Goal: Navigation & Orientation: Find specific page/section

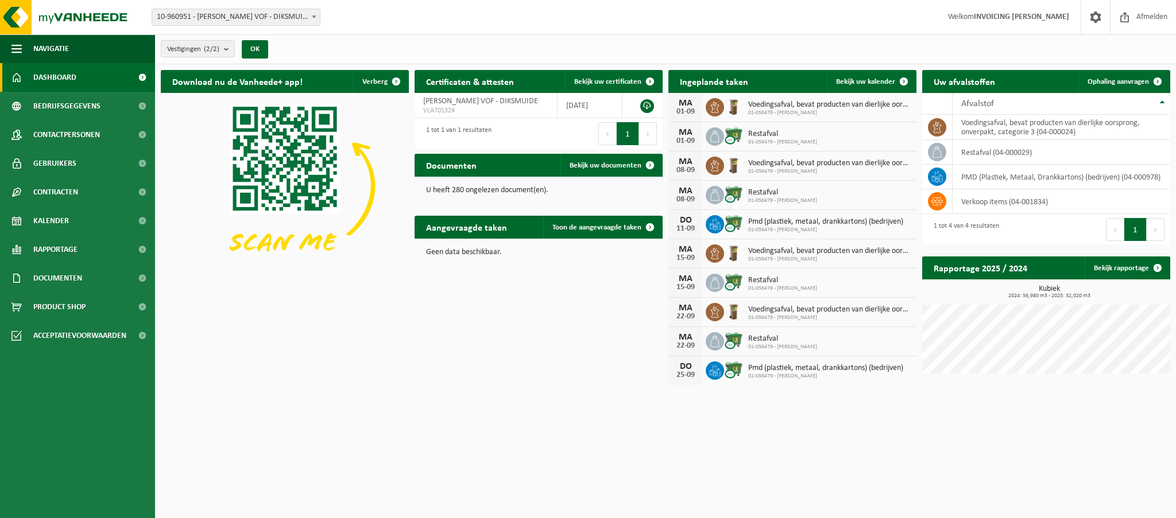
click at [501, 189] on p "U heeft 280 ongelezen document(en)." at bounding box center [538, 191] width 225 height 8
click at [611, 165] on span "Bekijk uw documenten" at bounding box center [605, 165] width 72 height 7
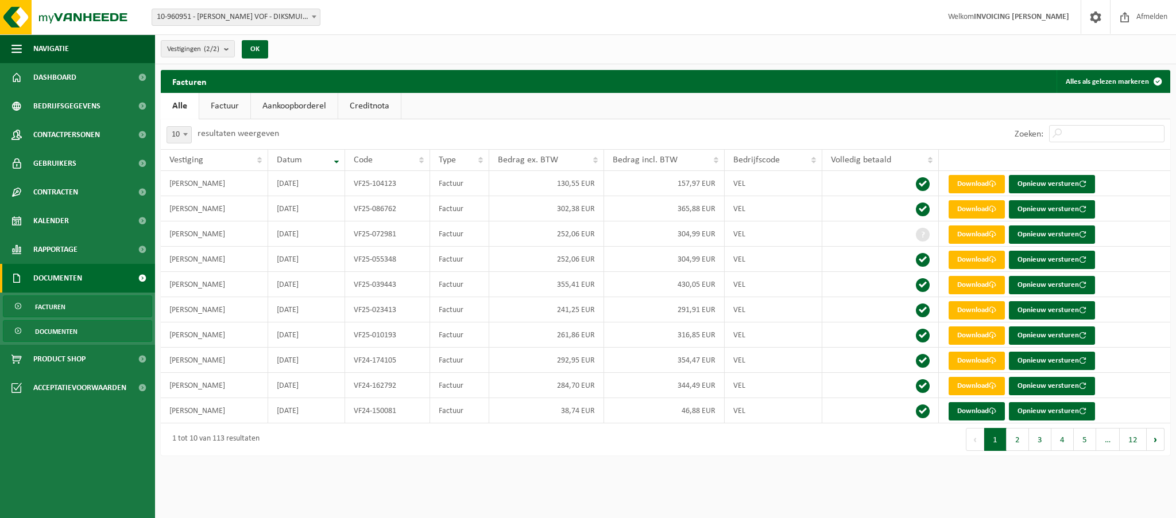
click at [96, 340] on link "Documenten" at bounding box center [77, 331] width 149 height 22
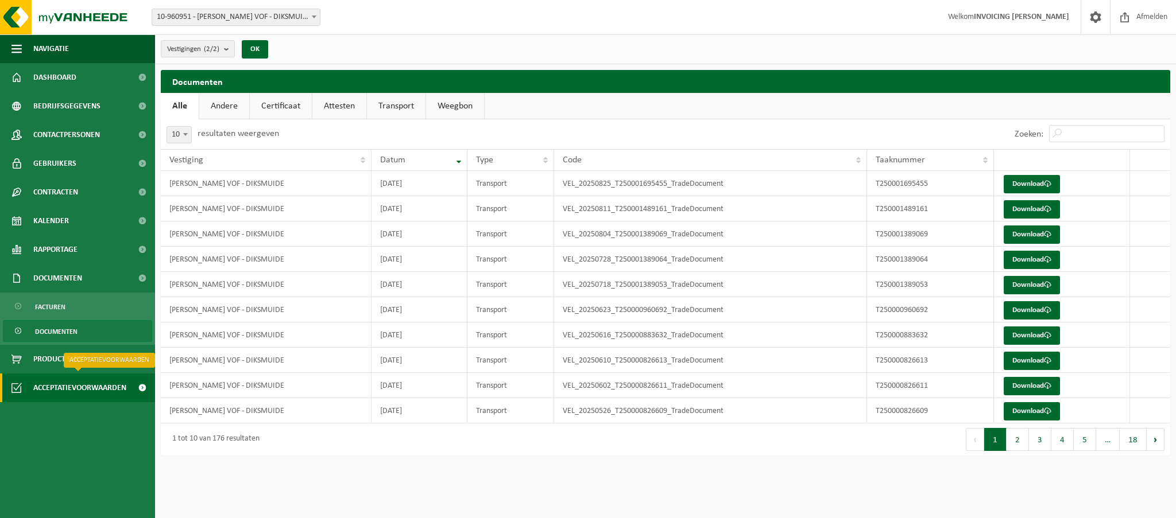
click at [52, 388] on span "Acceptatievoorwaarden" at bounding box center [79, 388] width 93 height 29
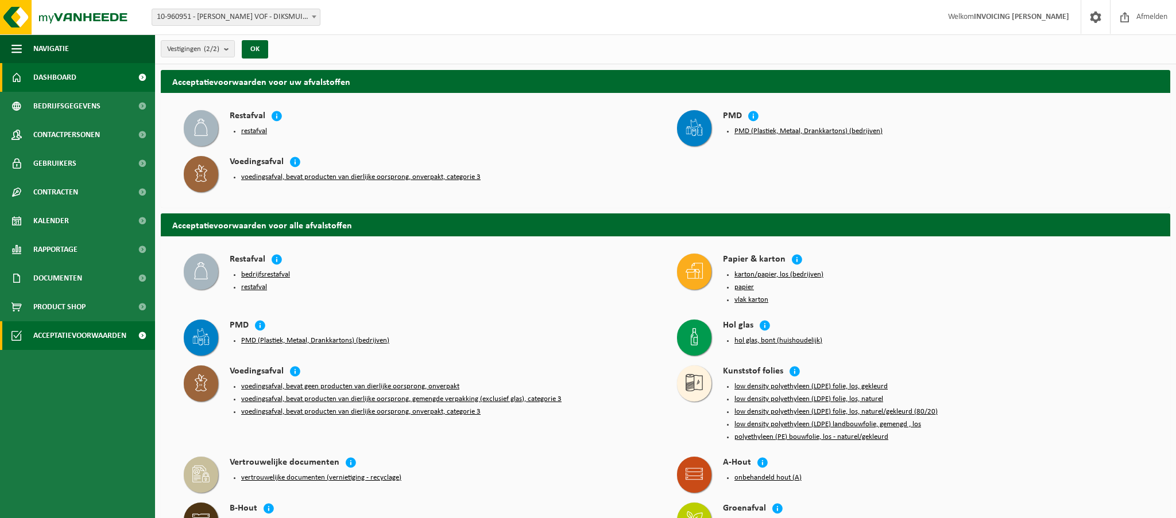
click at [64, 79] on span "Dashboard" at bounding box center [54, 77] width 43 height 29
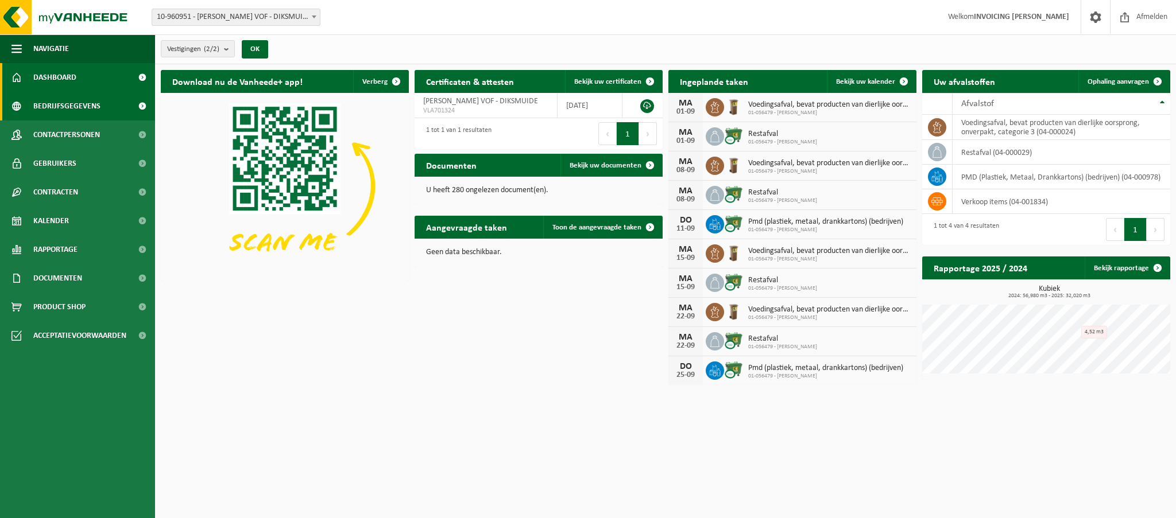
click at [70, 104] on span "Bedrijfsgegevens" at bounding box center [66, 106] width 67 height 29
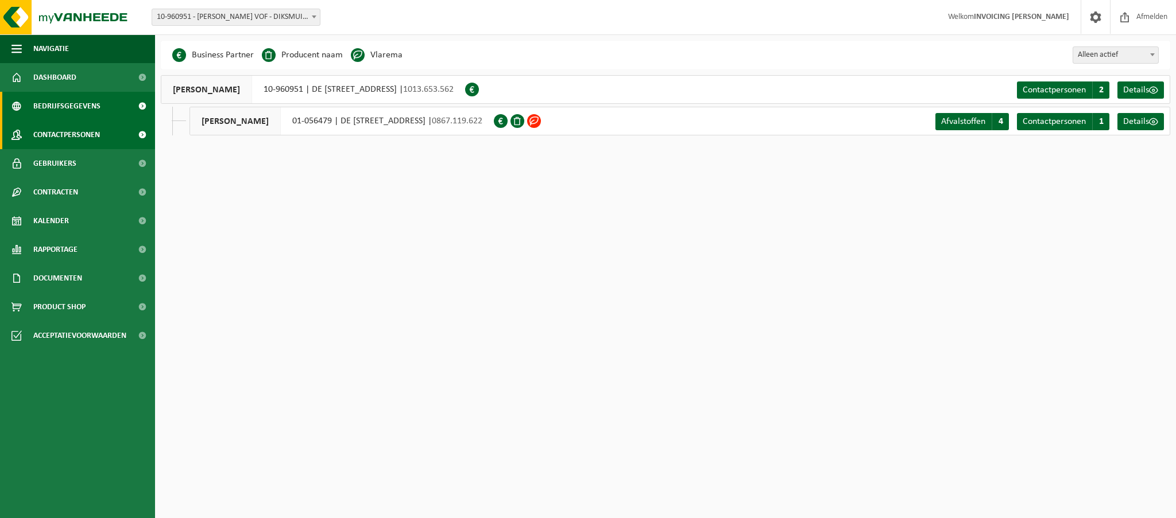
click at [63, 136] on span "Contactpersonen" at bounding box center [66, 135] width 67 height 29
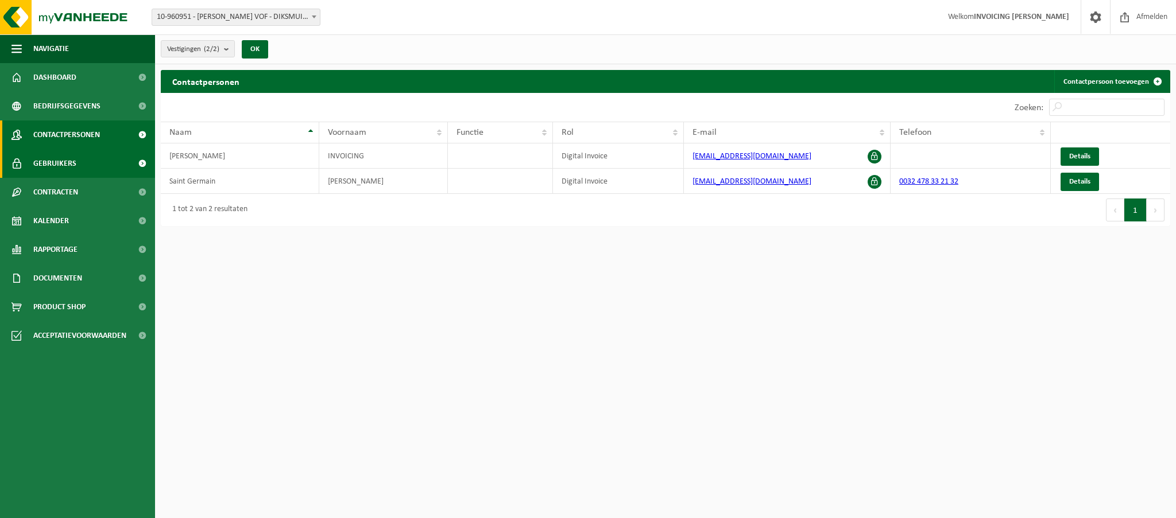
scroll to position [0, 1]
click at [63, 171] on span "Gebruikers" at bounding box center [54, 163] width 43 height 29
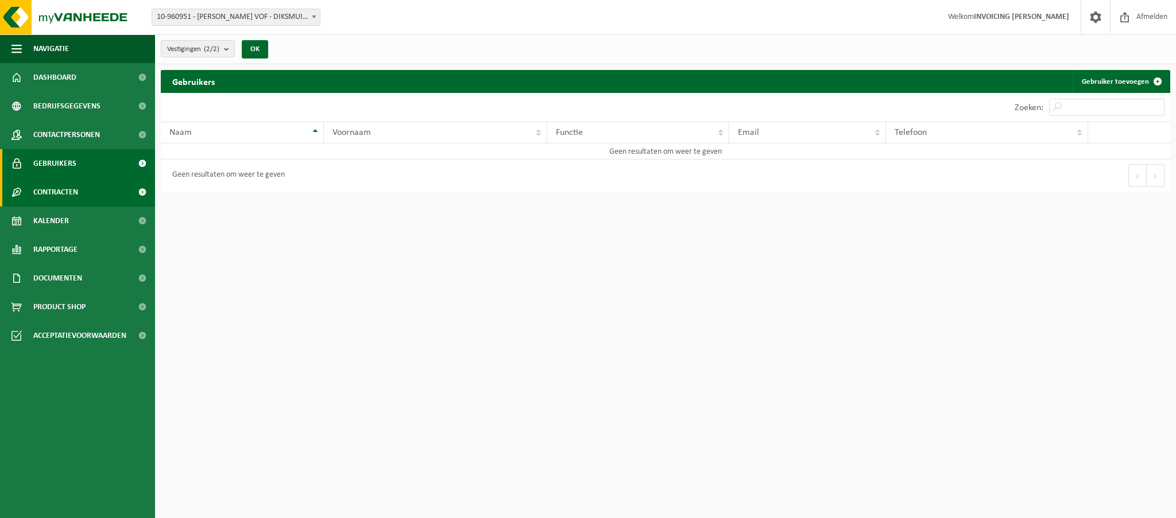
click at [59, 192] on span "Contracten" at bounding box center [55, 192] width 45 height 29
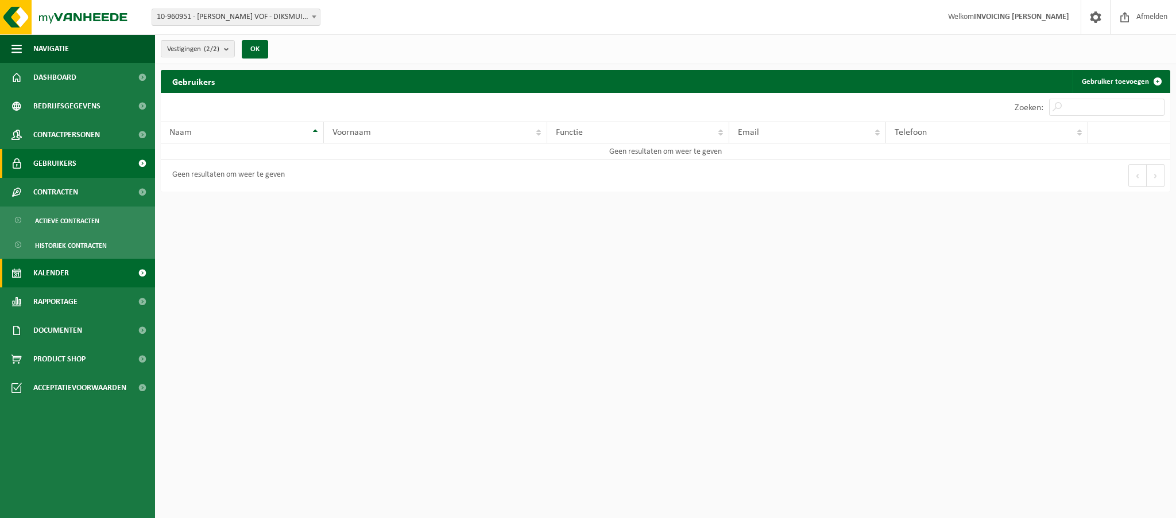
click at [69, 280] on link "Kalender" at bounding box center [77, 273] width 155 height 29
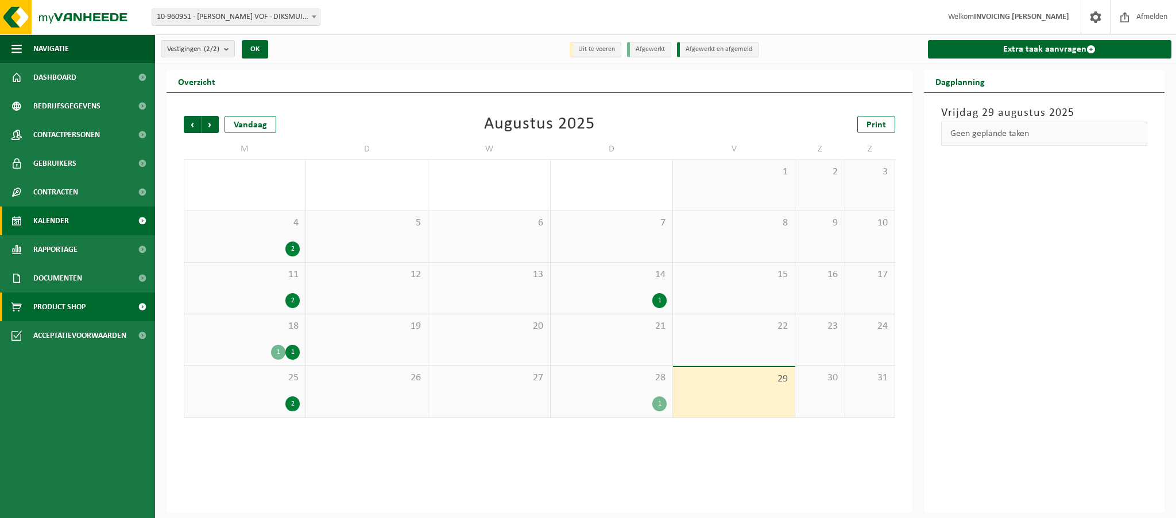
click at [83, 311] on span "Product Shop" at bounding box center [59, 307] width 52 height 29
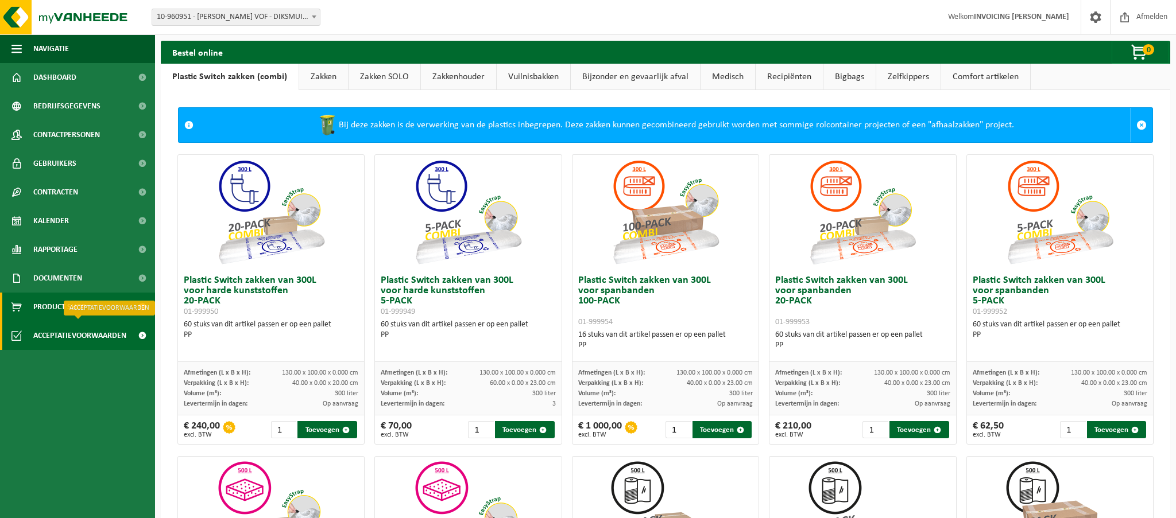
click at [95, 341] on span "Acceptatievoorwaarden" at bounding box center [79, 335] width 93 height 29
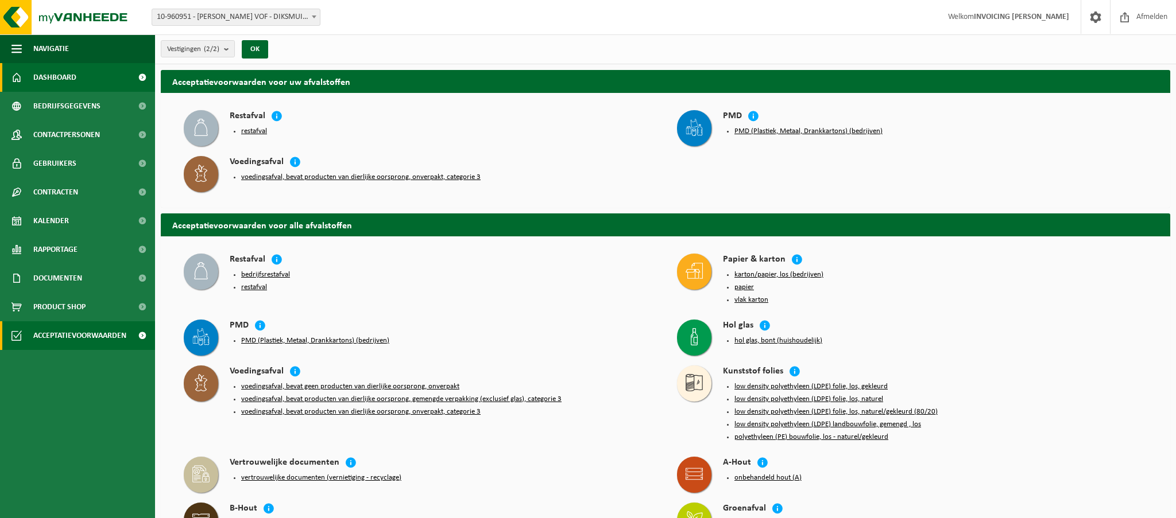
click at [51, 73] on span "Dashboard" at bounding box center [54, 77] width 43 height 29
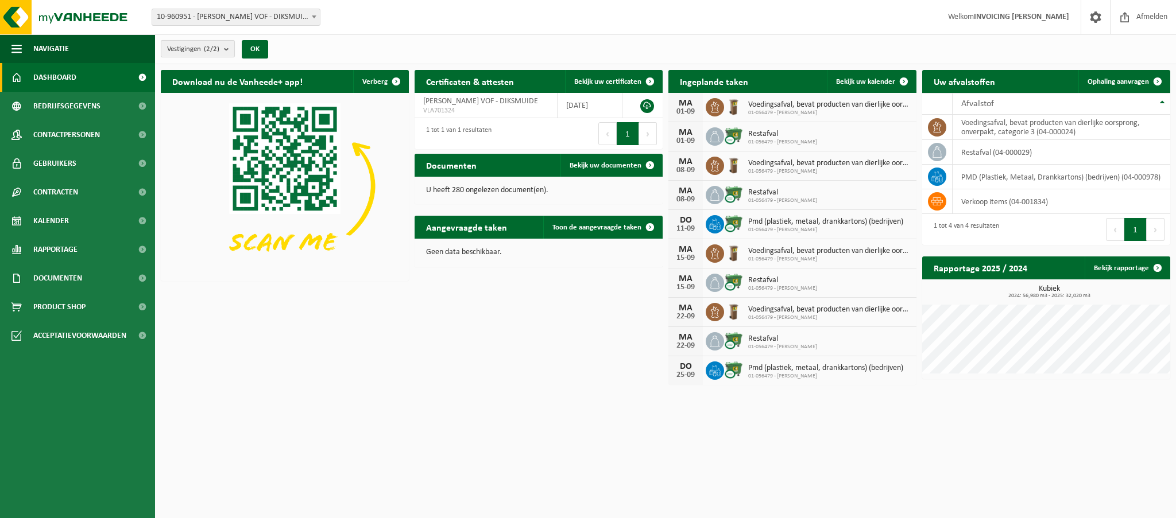
click at [226, 50] on button "Vestigingen (2/2)" at bounding box center [198, 48] width 74 height 17
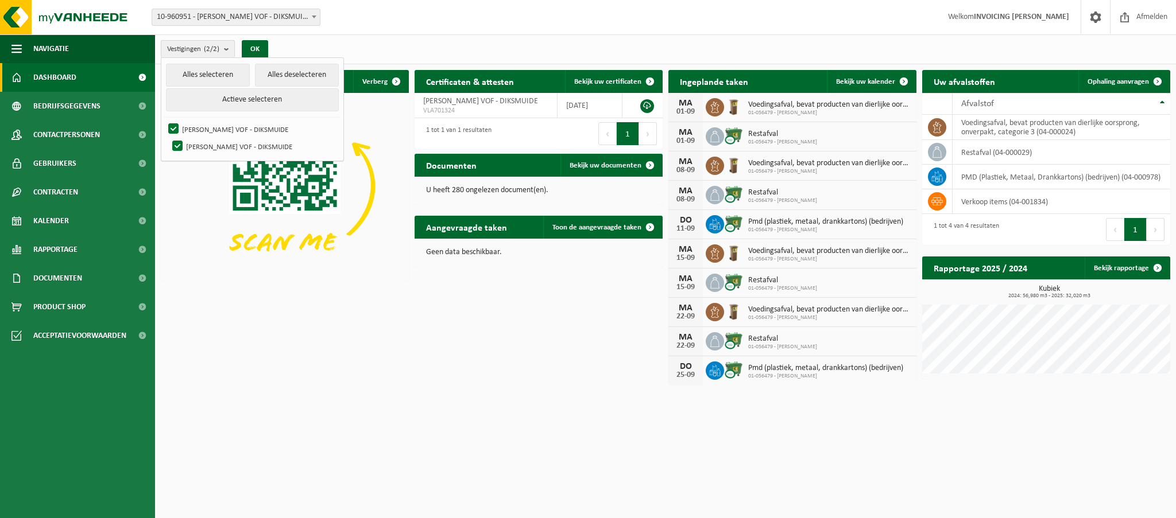
click at [226, 50] on button "Vestigingen (2/2)" at bounding box center [198, 48] width 74 height 17
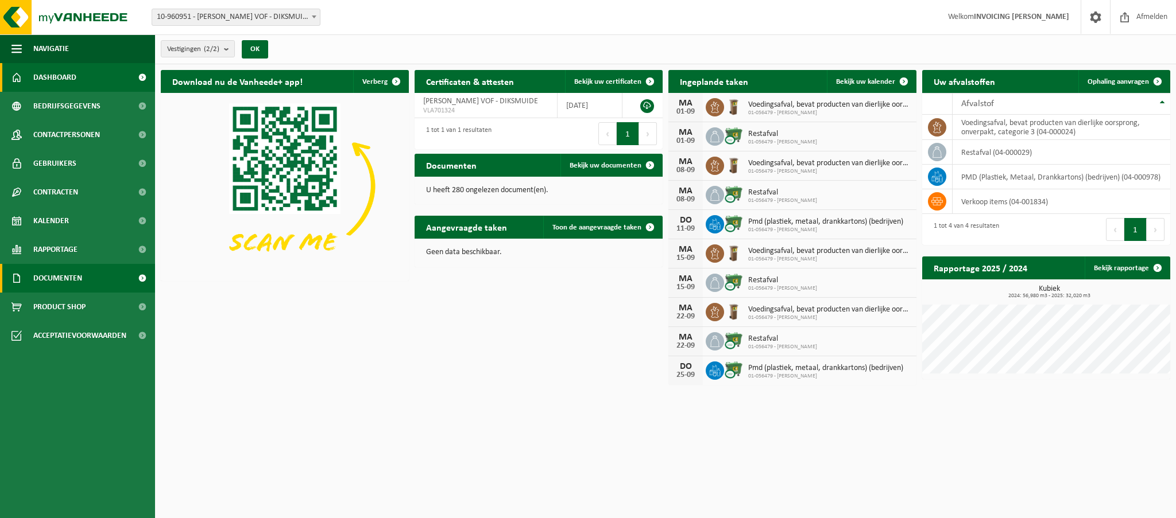
click at [56, 281] on span "Documenten" at bounding box center [57, 278] width 49 height 29
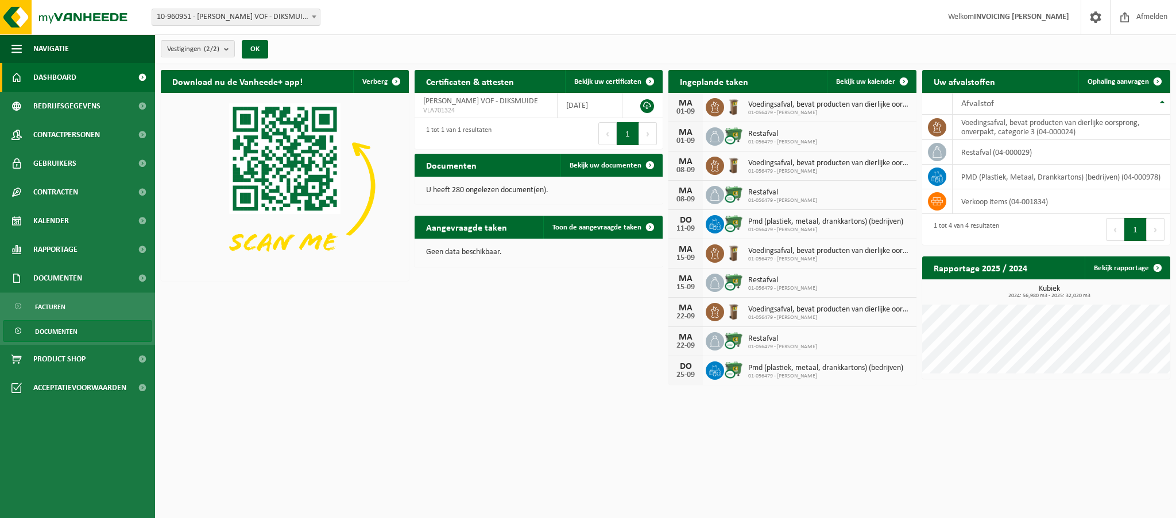
click at [59, 332] on span "Documenten" at bounding box center [56, 332] width 42 height 22
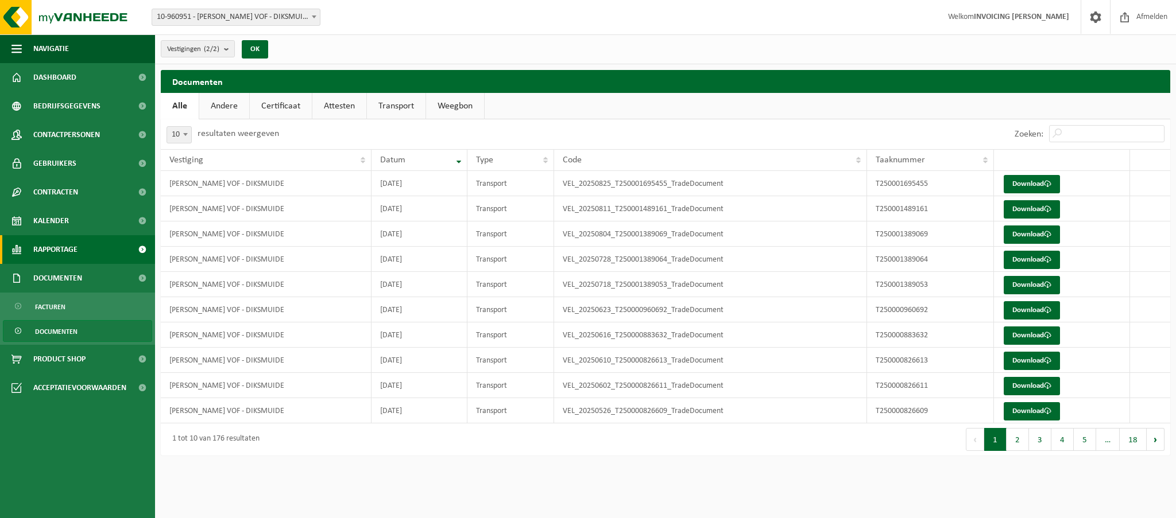
click at [65, 242] on span "Rapportage" at bounding box center [55, 249] width 44 height 29
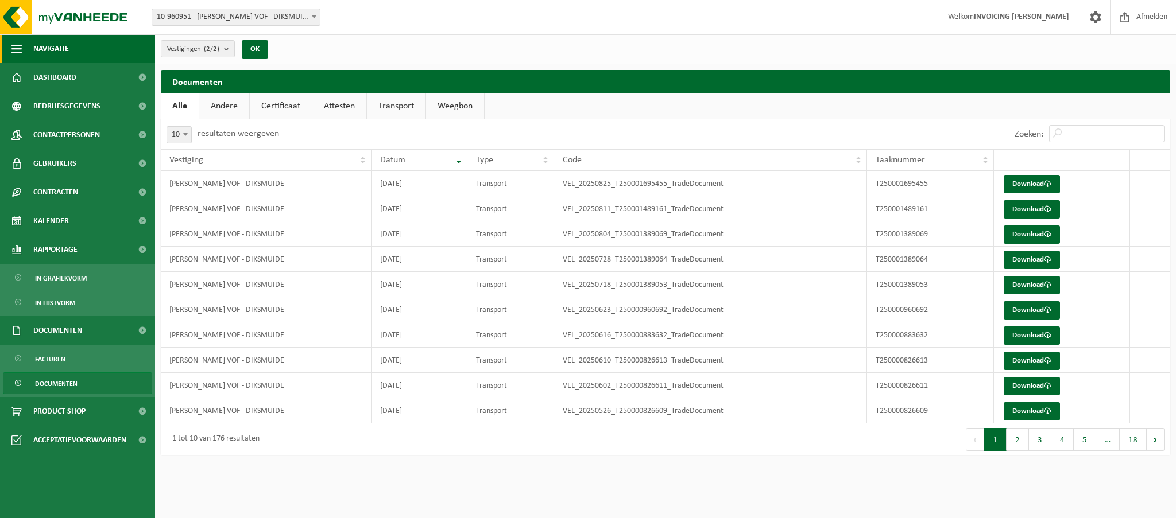
click at [13, 45] on span "button" at bounding box center [16, 48] width 10 height 29
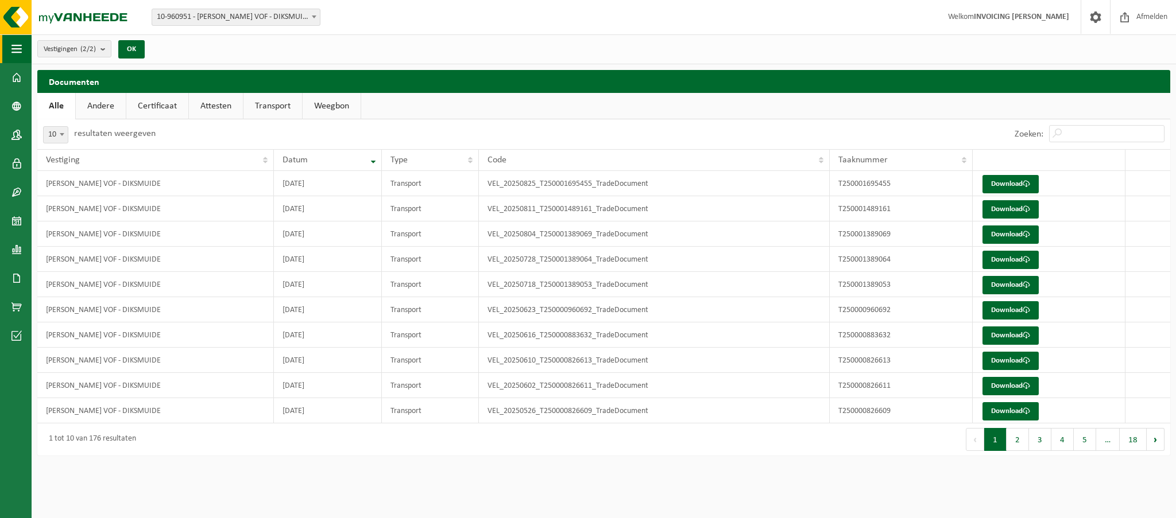
click at [13, 45] on span "button" at bounding box center [16, 48] width 10 height 29
